Goal: Information Seeking & Learning: Find specific fact

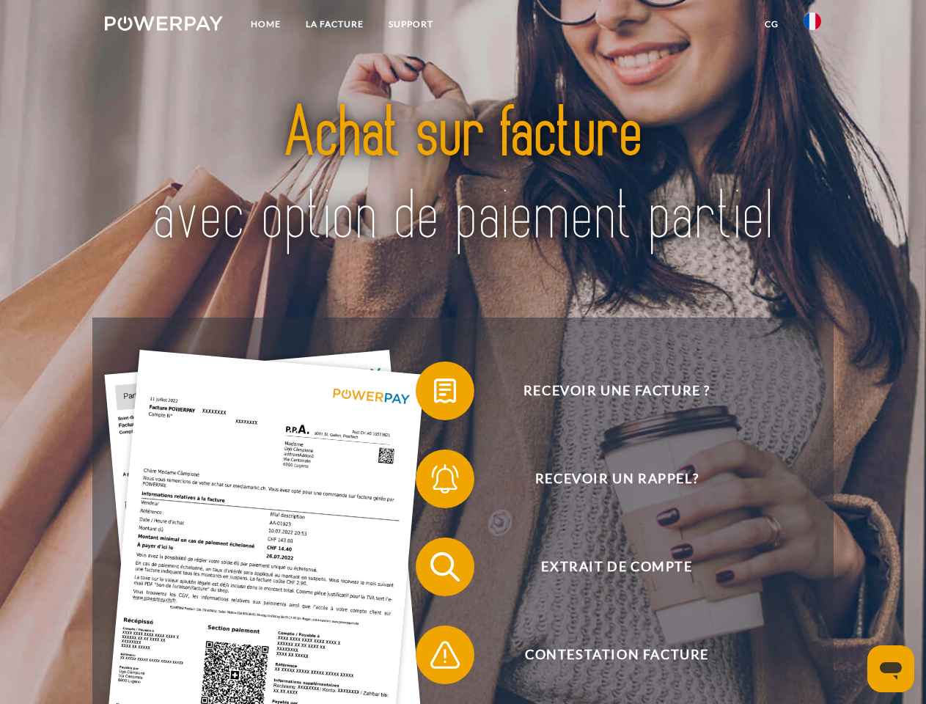
click at [163, 26] on img at bounding box center [164, 23] width 118 height 15
click at [812, 26] on img at bounding box center [812, 21] width 18 height 18
click at [771, 24] on link "CG" at bounding box center [771, 24] width 39 height 26
click at [434, 394] on span at bounding box center [422, 390] width 73 height 73
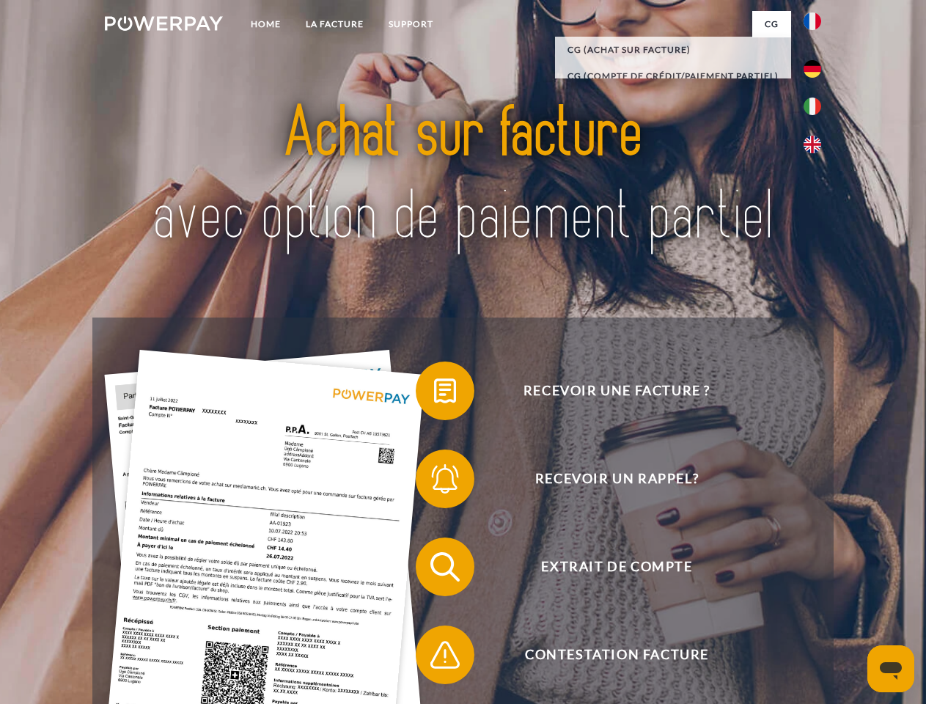
click at [434, 482] on span at bounding box center [422, 478] width 73 height 73
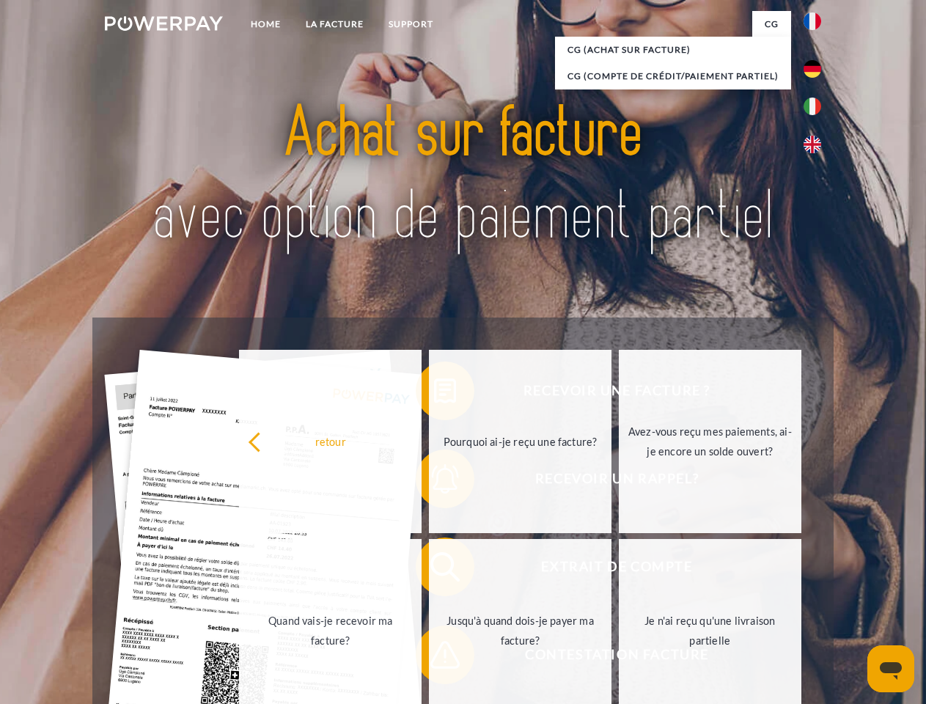
click at [434, 570] on link "Jusqu'à quand dois-je payer ma facture?" at bounding box center [520, 630] width 183 height 183
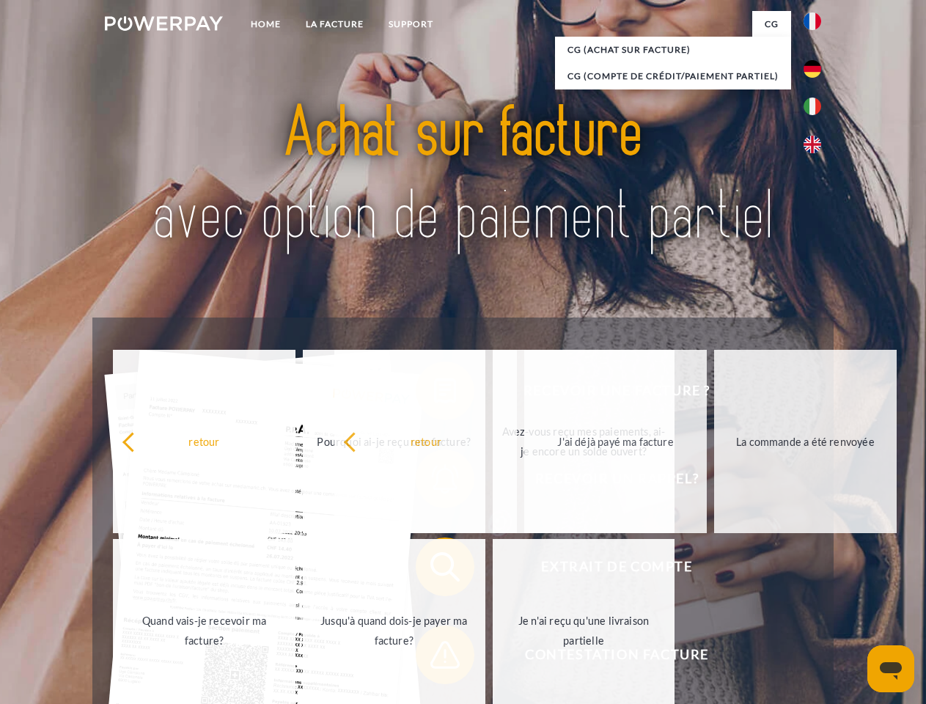
click at [434, 658] on span at bounding box center [422, 654] width 73 height 73
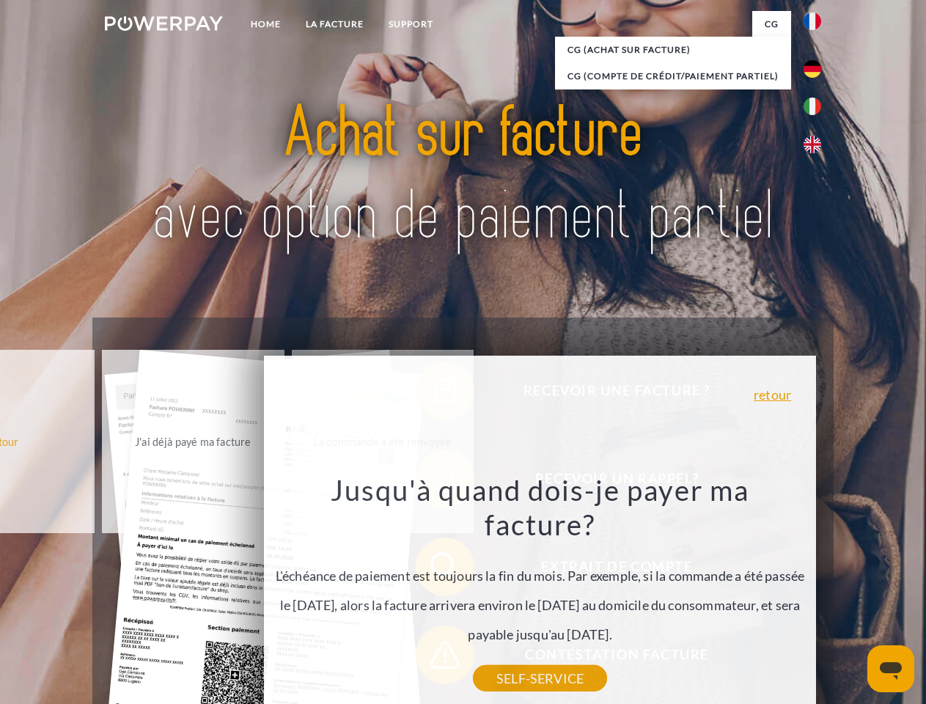
click at [891, 669] on icon "Ouvrir la fenêtre de messagerie" at bounding box center [891, 671] width 22 height 18
